Goal: Obtain resource: Download file/media

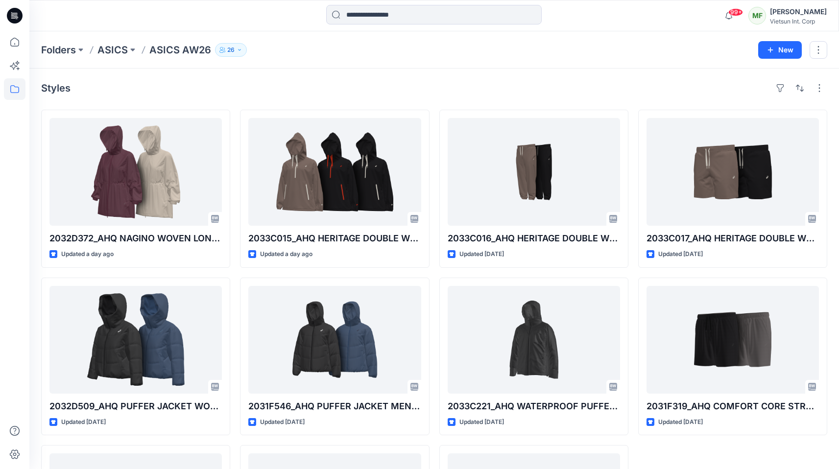
scroll to position [6, 0]
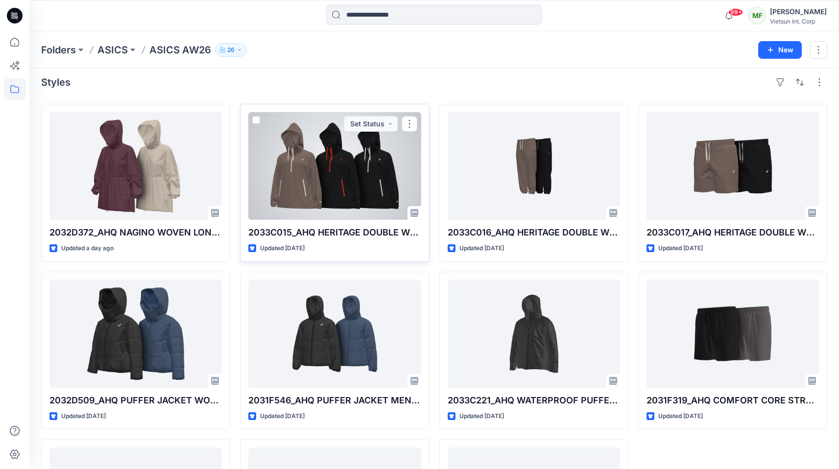
click at [397, 169] on div at bounding box center [334, 166] width 172 height 108
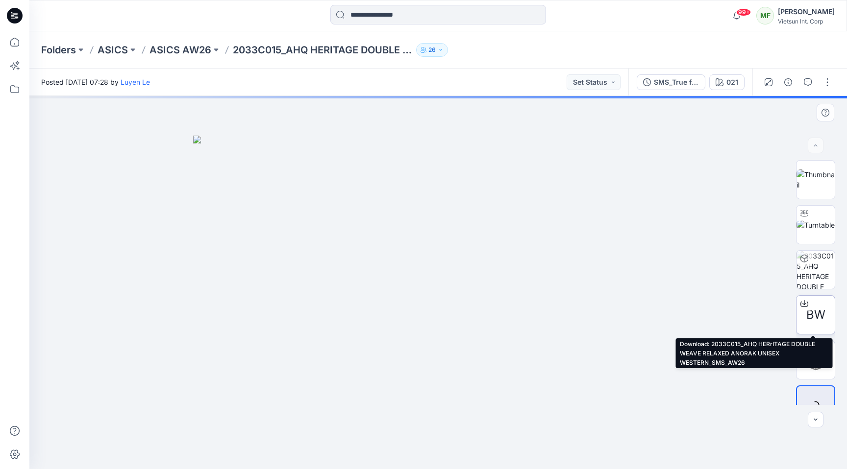
click at [814, 308] on span "BW" at bounding box center [815, 315] width 19 height 18
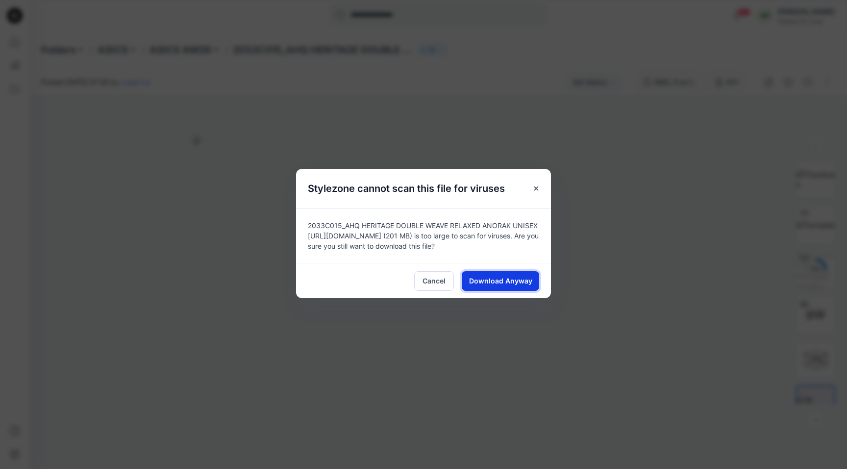
click at [477, 286] on button "Download Anyway" at bounding box center [500, 281] width 77 height 20
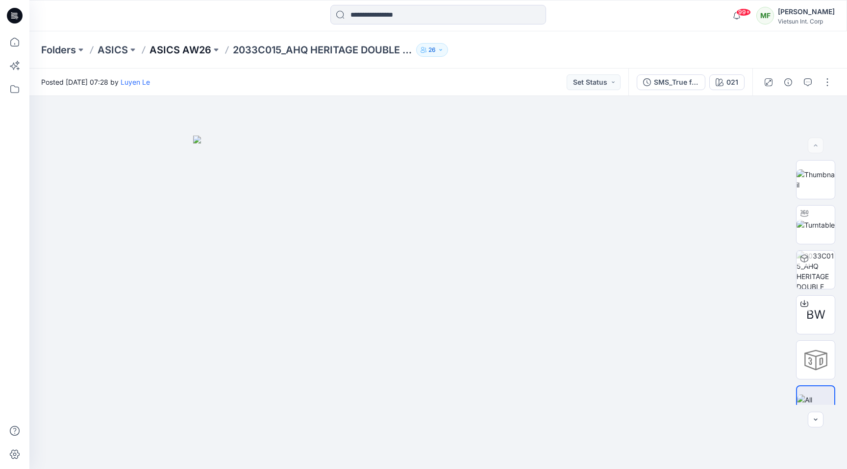
click at [198, 50] on p "ASICS AW26" at bounding box center [180, 50] width 62 height 14
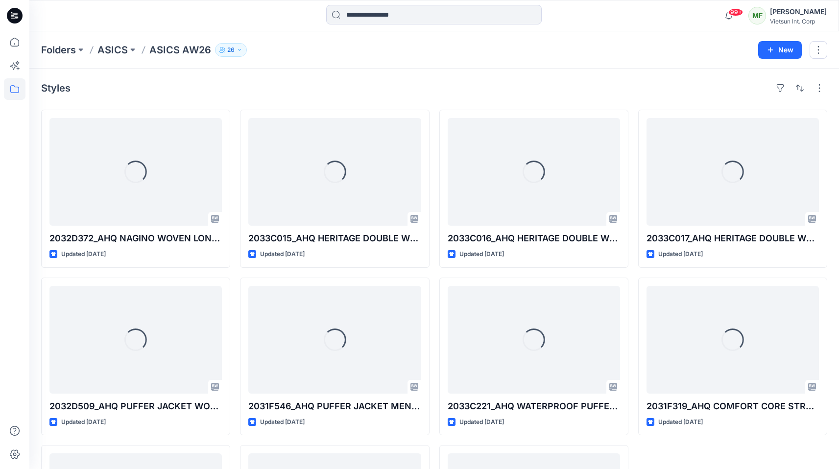
drag, startPoint x: 111, startPoint y: 49, endPoint x: 140, endPoint y: 64, distance: 32.4
click at [112, 49] on p "ASICS" at bounding box center [113, 50] width 30 height 14
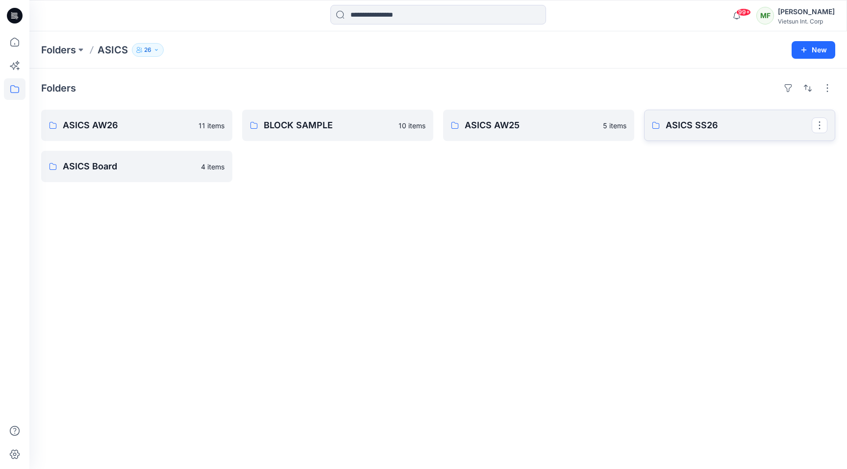
click at [723, 137] on link "ASICS SS26" at bounding box center [739, 125] width 191 height 31
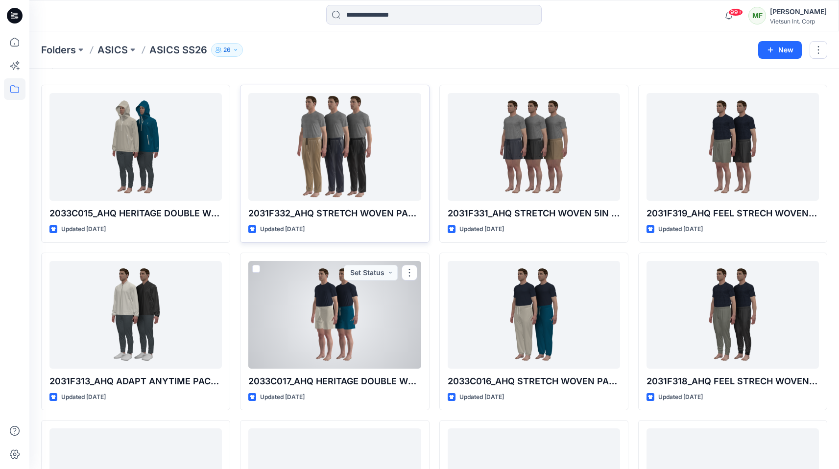
scroll to position [31, 0]
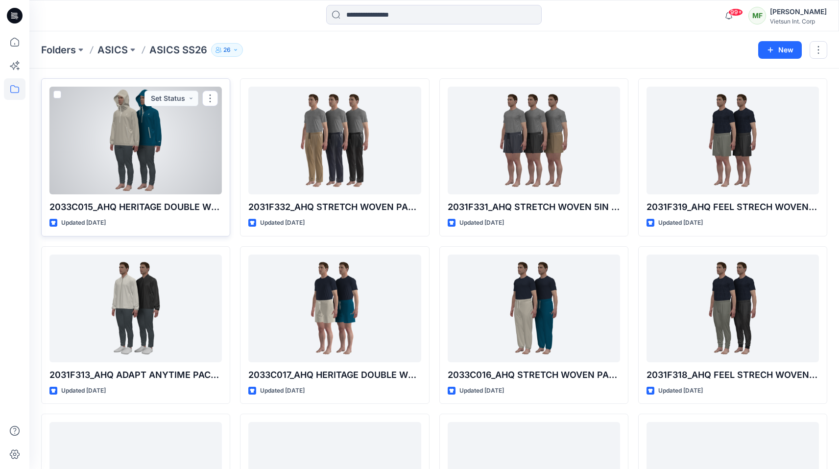
click at [135, 147] on div at bounding box center [135, 141] width 172 height 108
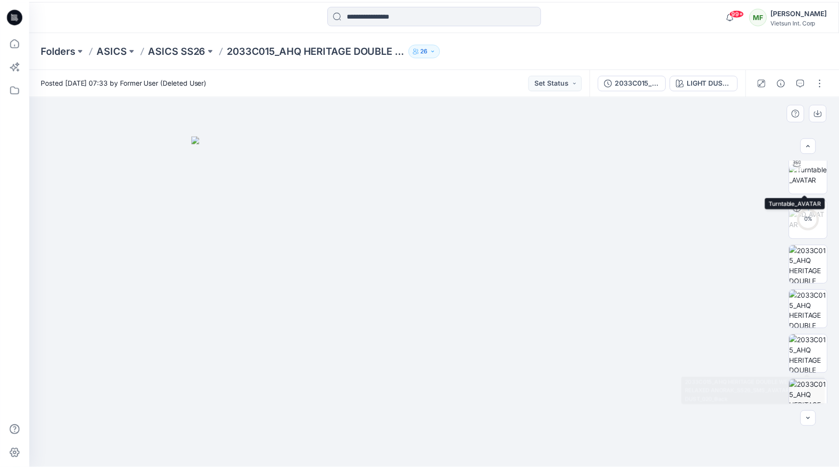
scroll to position [470, 0]
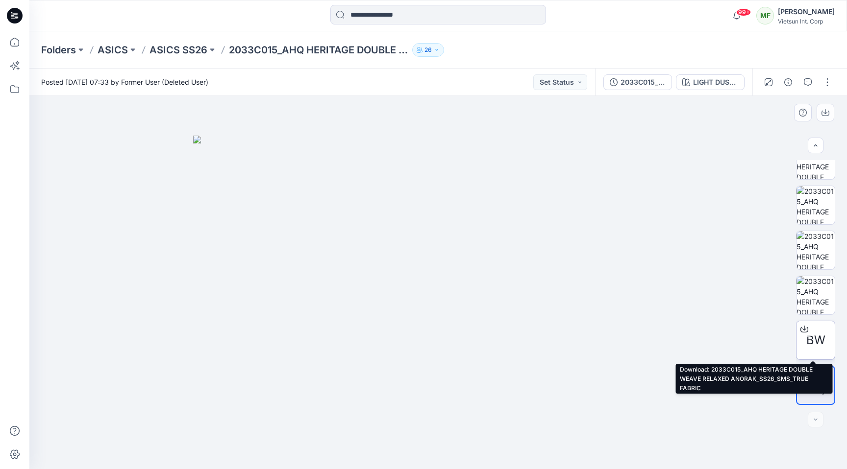
click at [817, 336] on span "BW" at bounding box center [815, 341] width 19 height 18
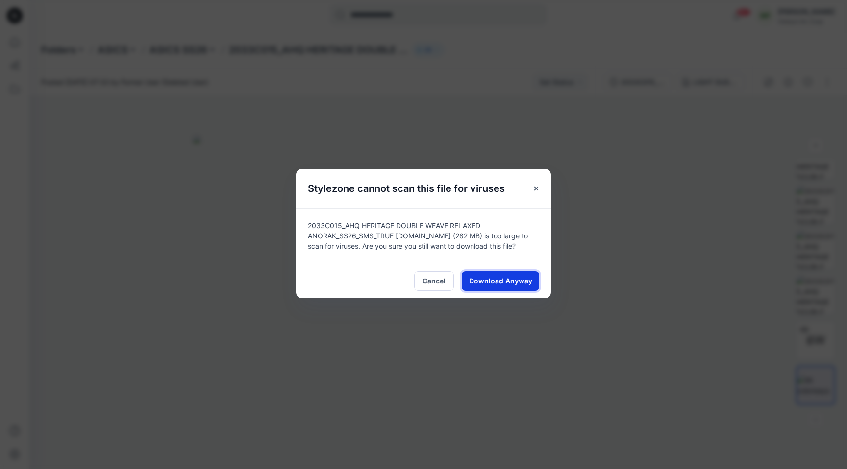
click at [504, 287] on button "Download Anyway" at bounding box center [500, 281] width 77 height 20
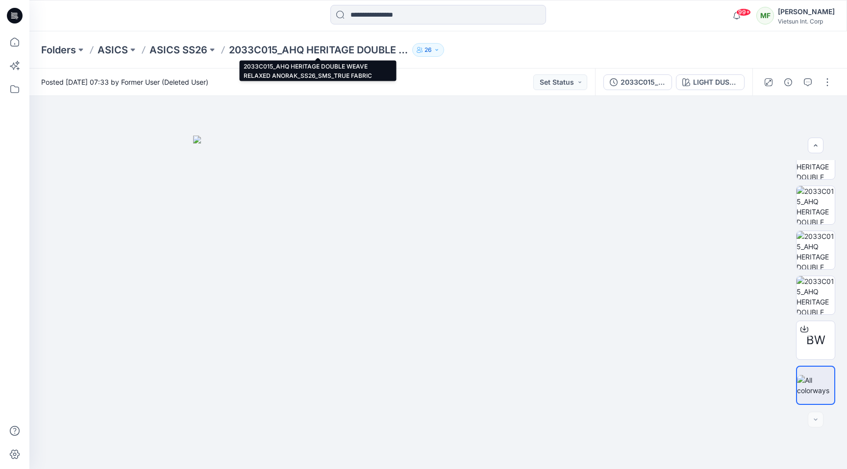
click at [282, 48] on p "2033C015_AHQ HERITAGE DOUBLE WEAVE RELAXED ANORAK_SS26_SMS_TRUE FABRIC" at bounding box center [318, 50] width 179 height 14
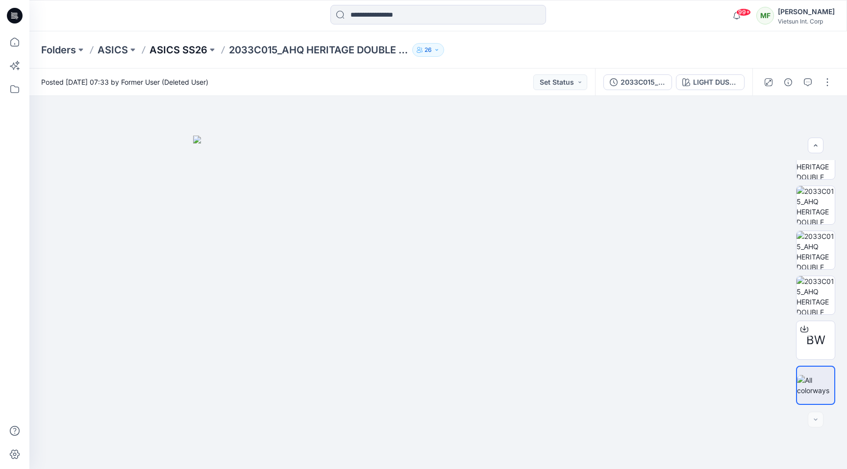
click at [162, 52] on p "ASICS SS26" at bounding box center [178, 50] width 58 height 14
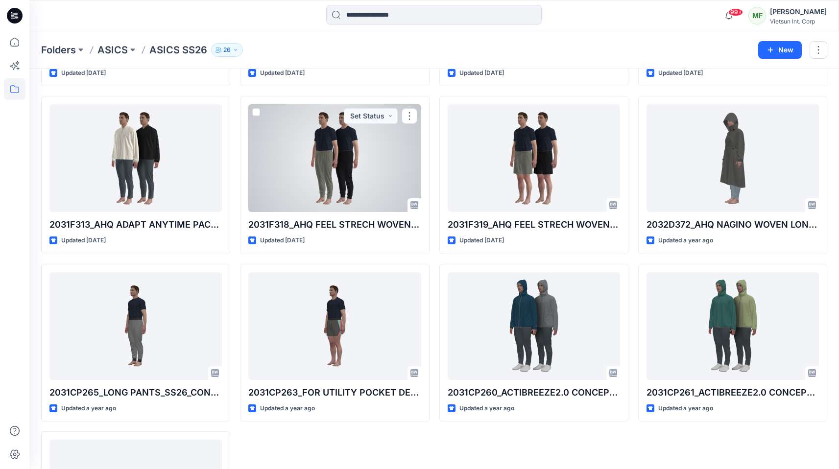
scroll to position [801, 0]
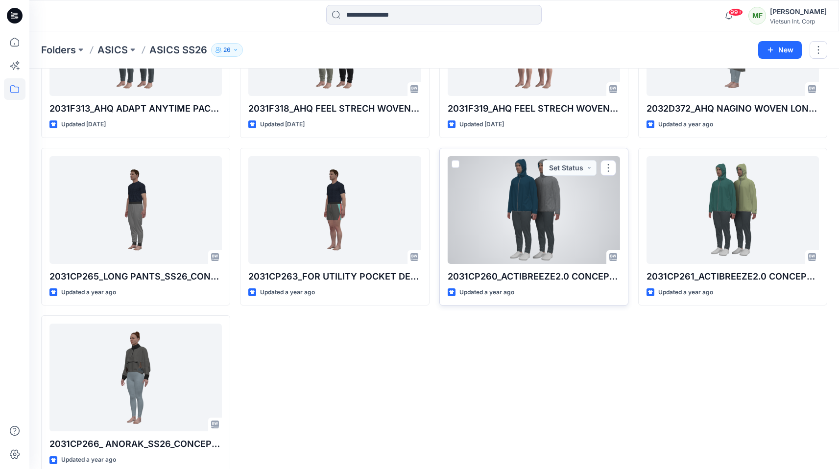
click at [488, 252] on div at bounding box center [534, 210] width 172 height 108
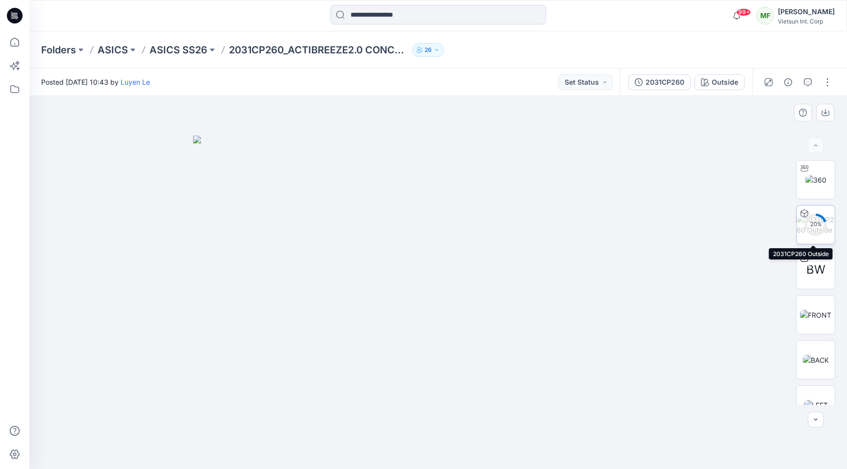
click at [797, 230] on img at bounding box center [815, 225] width 38 height 21
click at [160, 49] on p "ASICS SS26" at bounding box center [178, 50] width 58 height 14
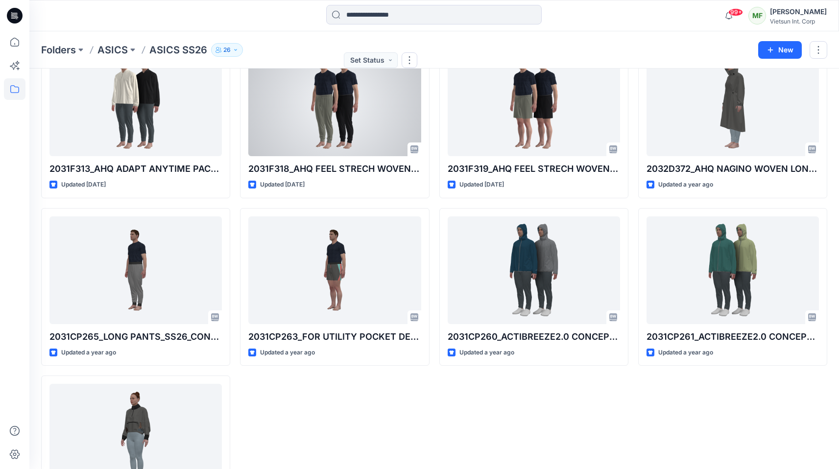
scroll to position [817, 0]
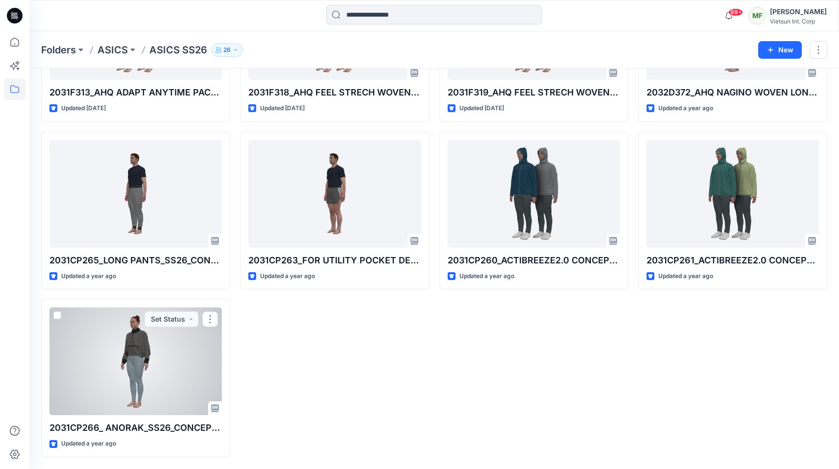
drag, startPoint x: 98, startPoint y: 331, endPoint x: 123, endPoint y: 324, distance: 25.9
click at [98, 331] on div at bounding box center [135, 362] width 172 height 108
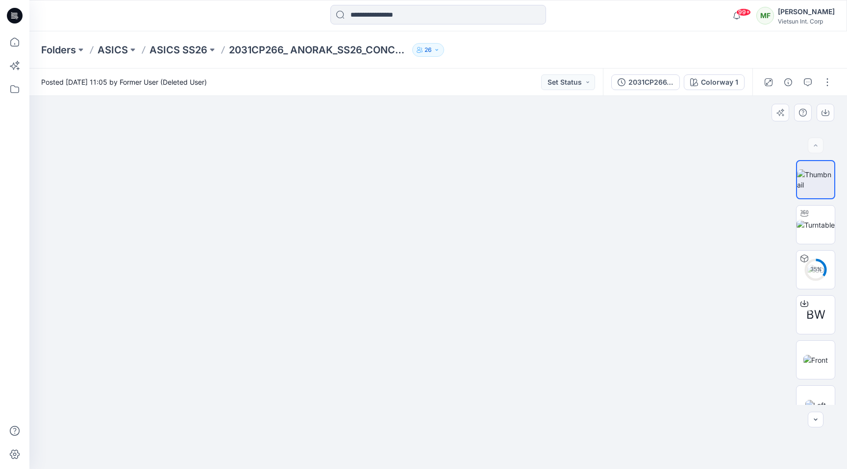
drag, startPoint x: 455, startPoint y: 200, endPoint x: 462, endPoint y: 211, distance: 13.2
click at [813, 268] on img at bounding box center [815, 270] width 17 height 10
click at [179, 49] on p "ASICS SS26" at bounding box center [178, 50] width 58 height 14
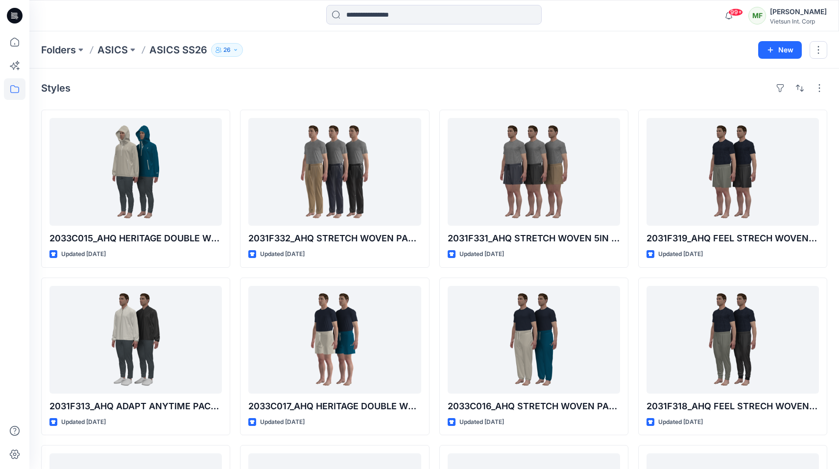
click at [110, 46] on p "ASICS" at bounding box center [113, 50] width 30 height 14
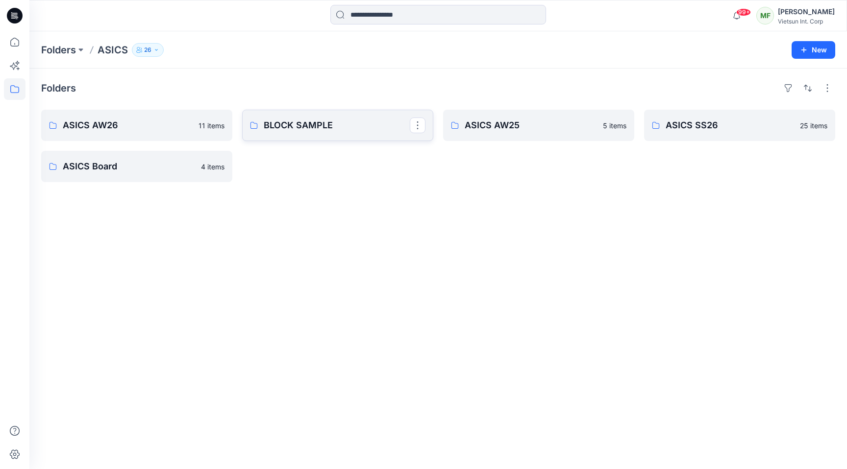
click at [390, 122] on p "BLOCK SAMPLE" at bounding box center [337, 126] width 146 height 14
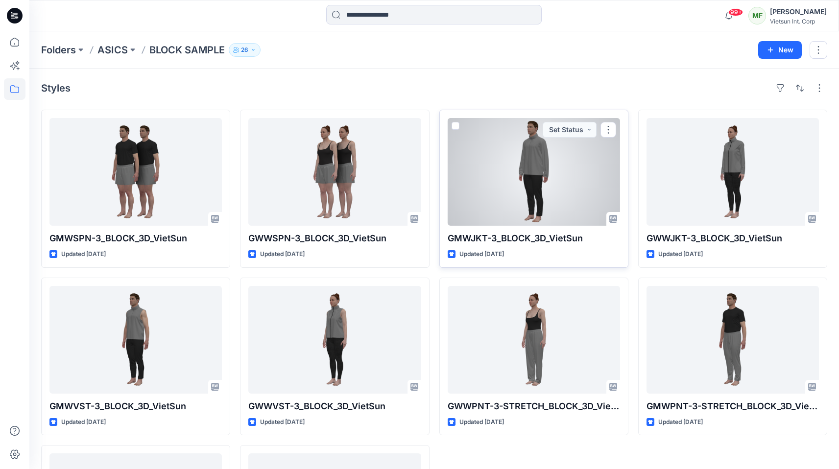
click at [576, 198] on div at bounding box center [534, 172] width 172 height 108
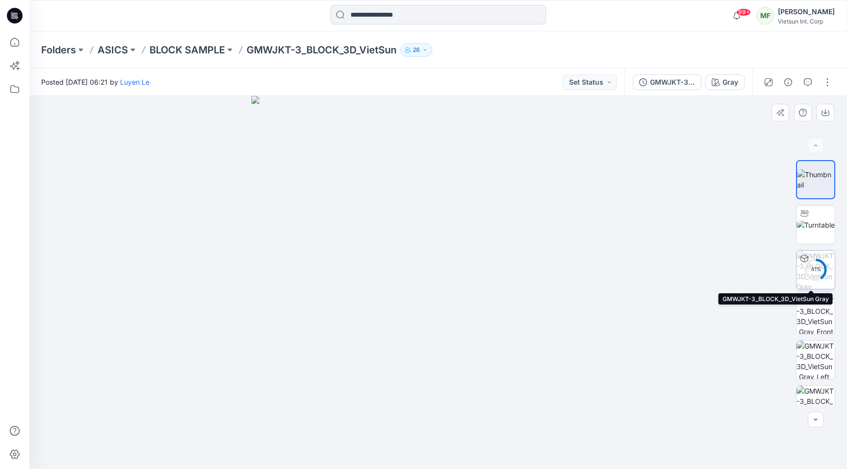
click at [812, 268] on div "41 %" at bounding box center [816, 270] width 24 height 8
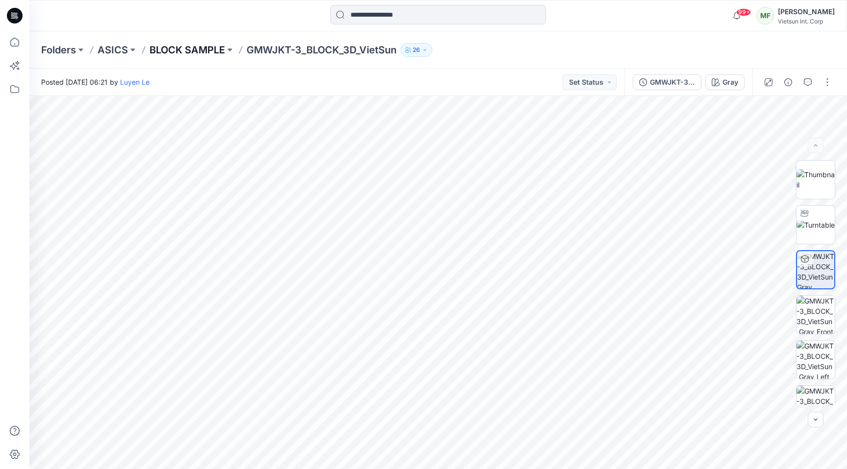
click at [210, 47] on p "BLOCK SAMPLE" at bounding box center [186, 50] width 75 height 14
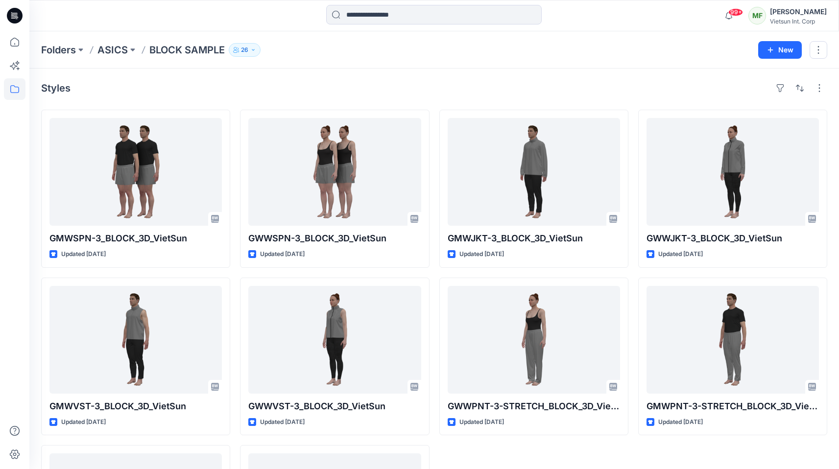
click at [117, 43] on p "ASICS" at bounding box center [113, 50] width 30 height 14
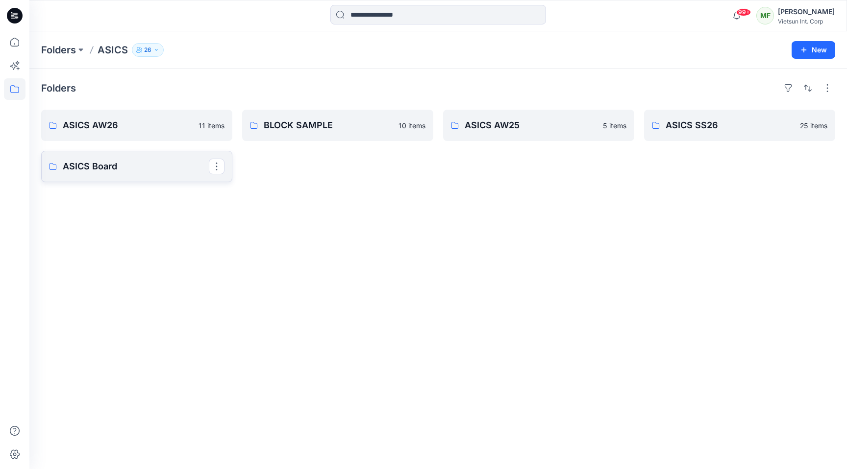
click at [163, 154] on link "ASICS Board" at bounding box center [136, 166] width 191 height 31
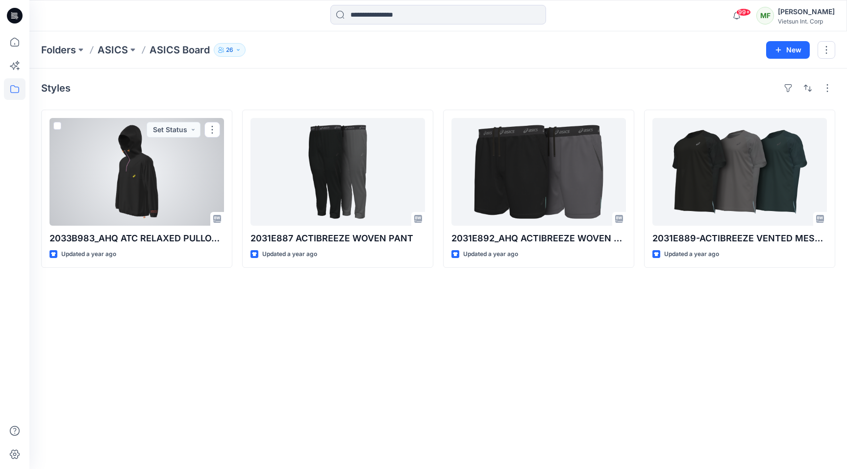
click at [394, 80] on div "Styles" at bounding box center [438, 88] width 794 height 16
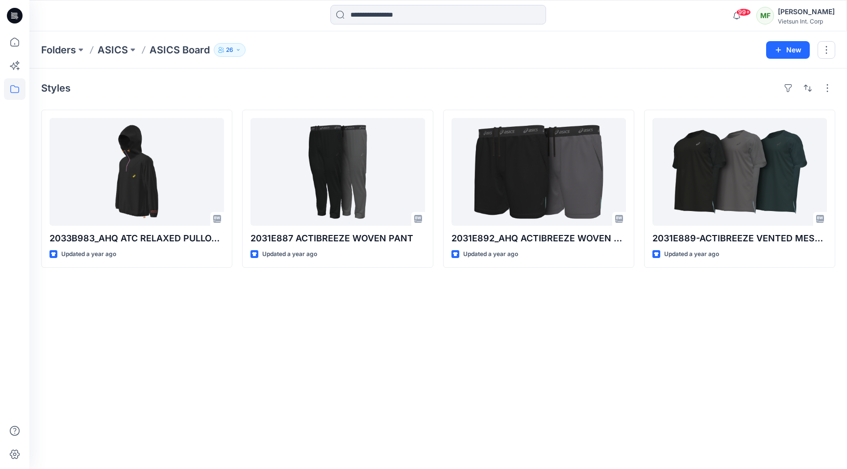
click at [122, 50] on p "ASICS" at bounding box center [113, 50] width 30 height 14
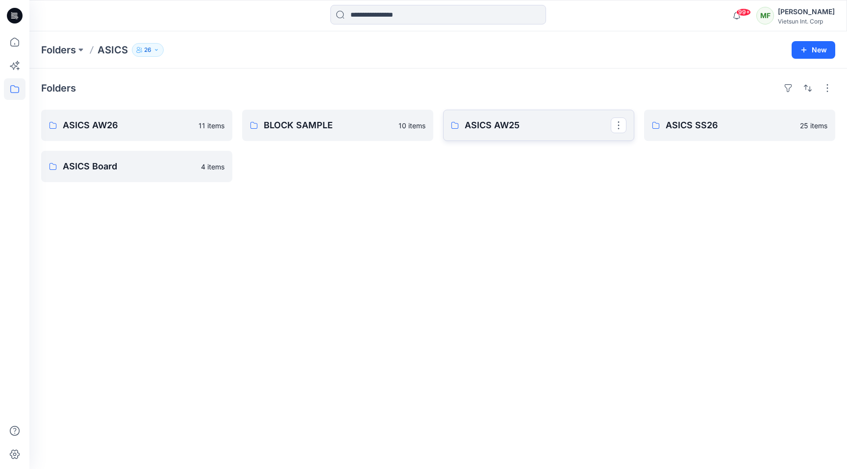
click at [510, 128] on p "ASICS AW25" at bounding box center [538, 126] width 146 height 14
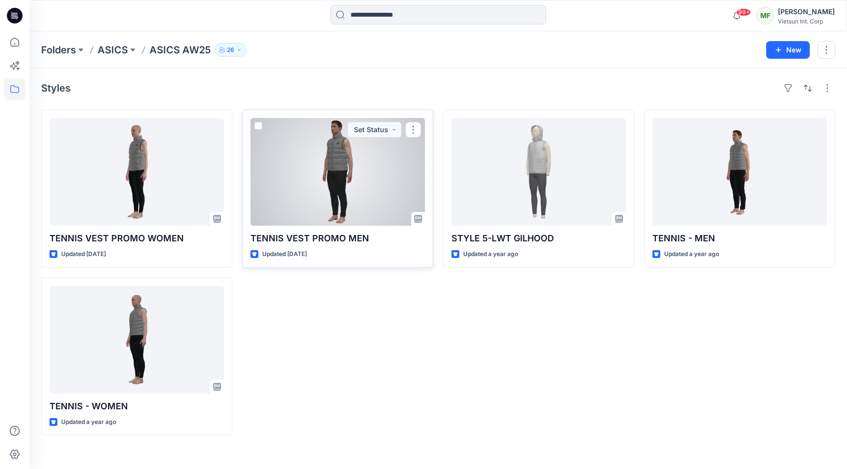
click at [345, 165] on div at bounding box center [337, 172] width 174 height 108
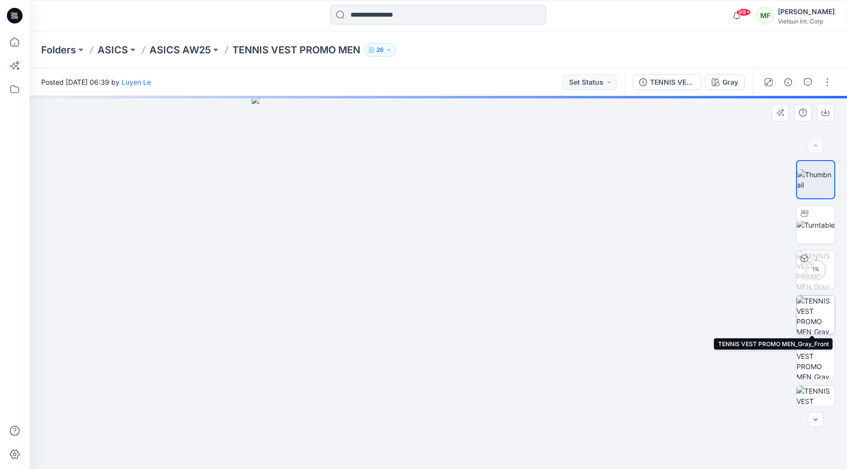
click at [806, 319] on img at bounding box center [815, 315] width 38 height 38
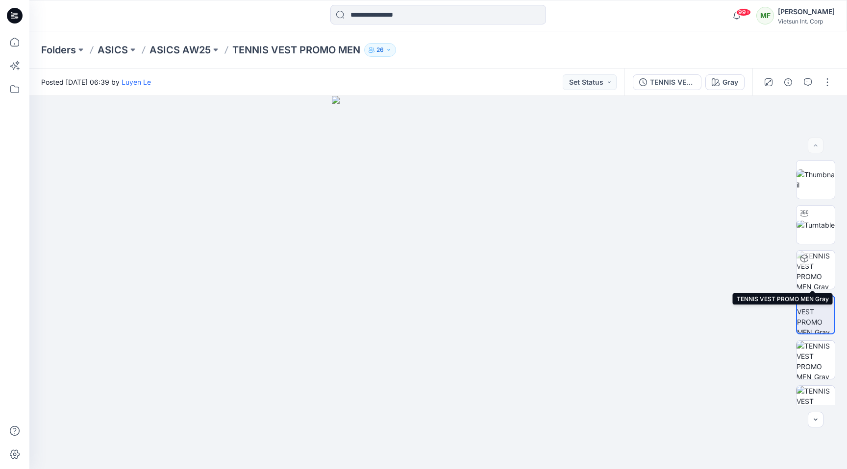
click at [806, 274] on img at bounding box center [815, 270] width 38 height 38
click at [803, 270] on img at bounding box center [815, 269] width 37 height 37
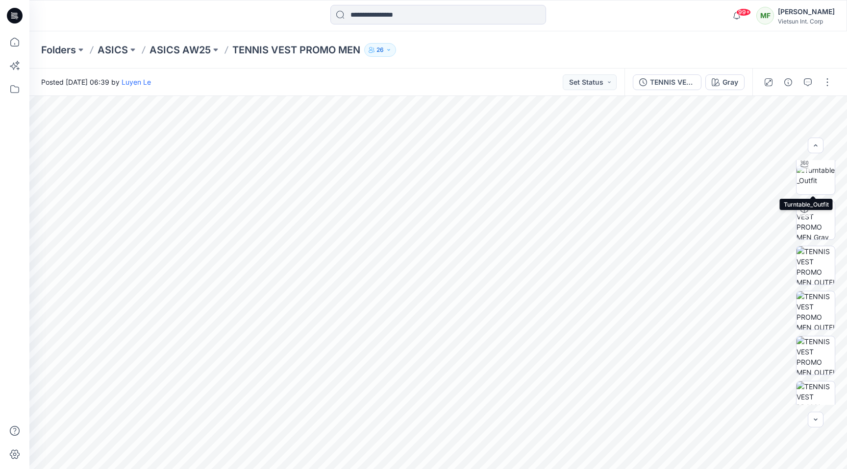
scroll to position [425, 0]
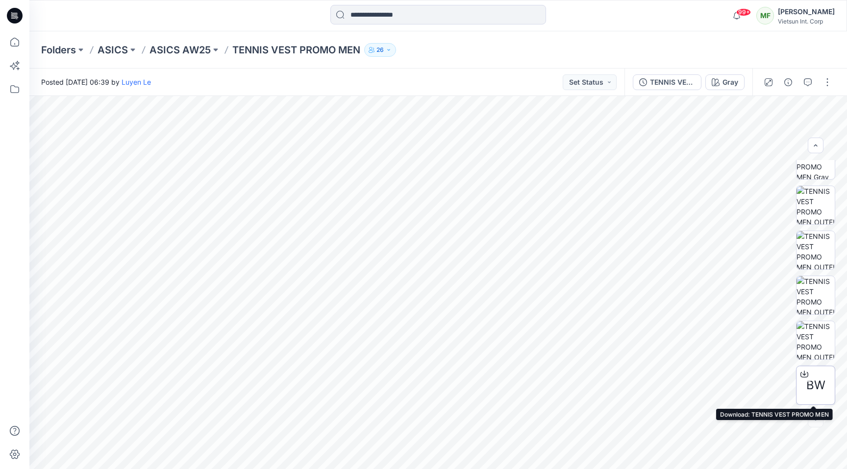
click at [801, 391] on div "BW" at bounding box center [815, 385] width 39 height 39
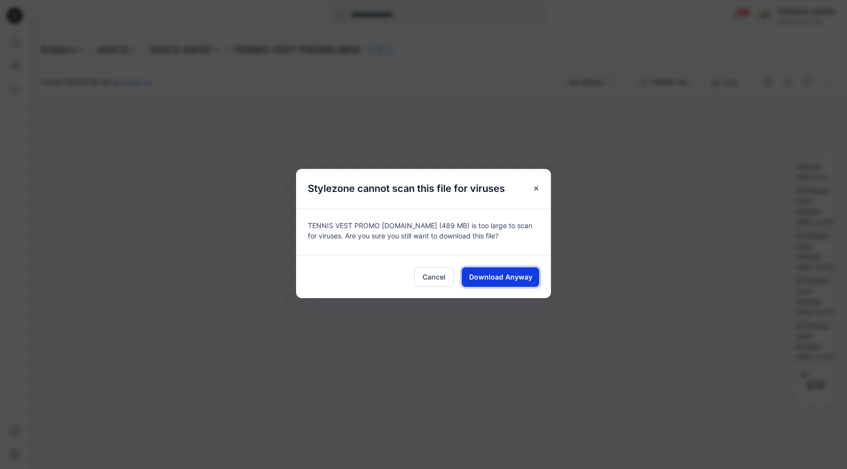
click at [484, 277] on span "Download Anyway" at bounding box center [500, 277] width 63 height 10
